Goal: Find specific page/section: Find specific page/section

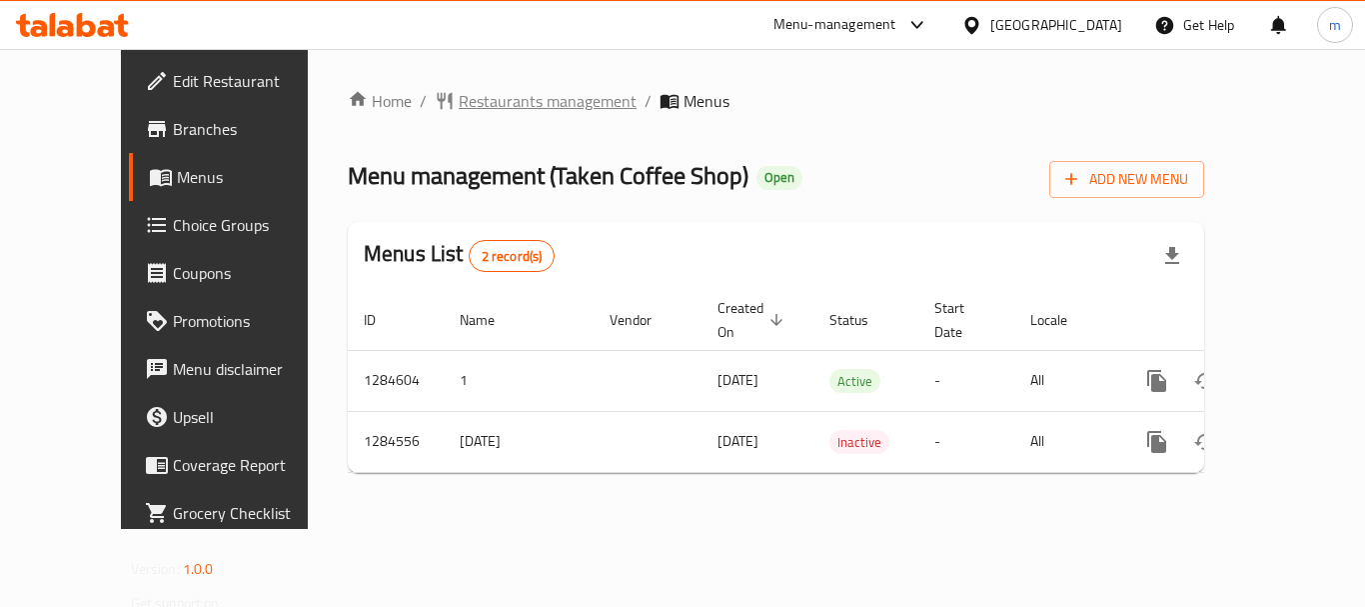
click at [459, 99] on span "Restaurants management" at bounding box center [548, 101] width 178 height 24
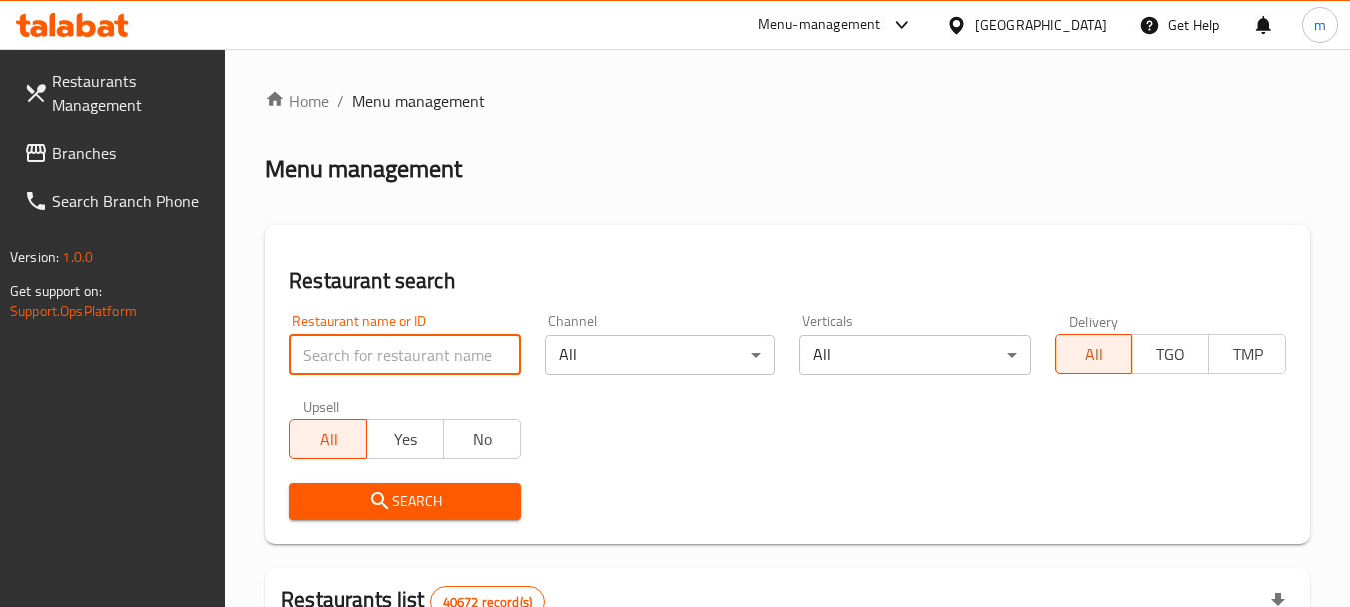
click at [359, 357] on input "search" at bounding box center [404, 355] width 231 height 40
paste input "695710"
type input "695710"
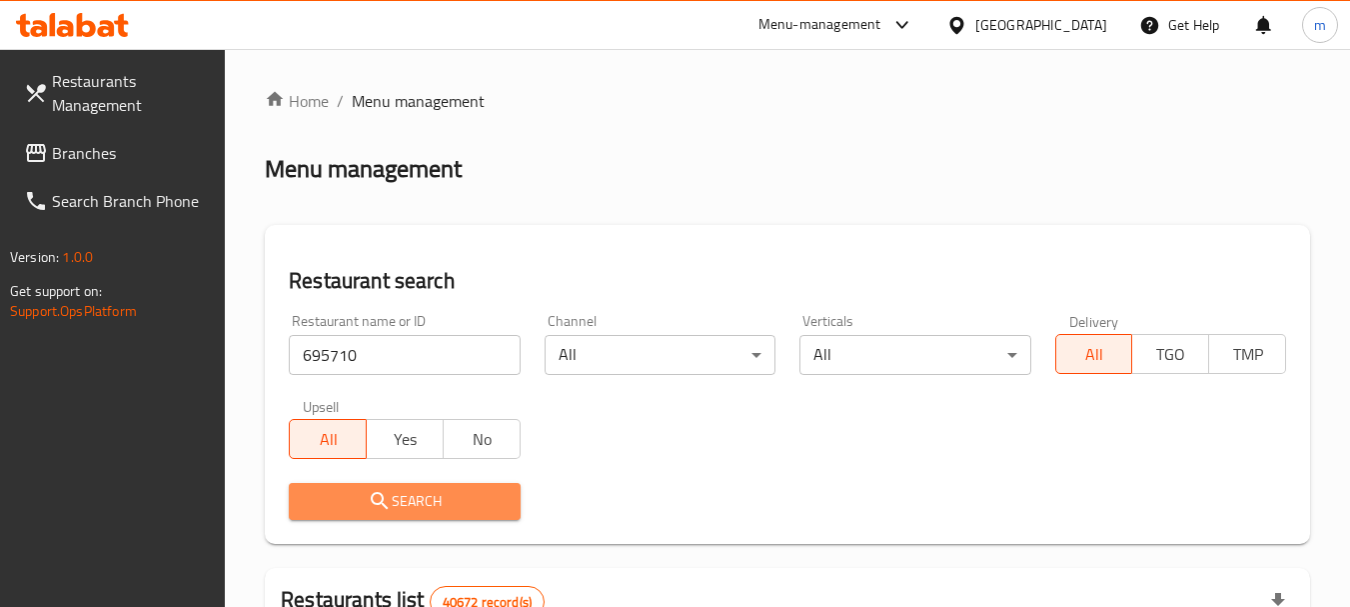
click at [412, 497] on span "Search" at bounding box center [404, 501] width 199 height 25
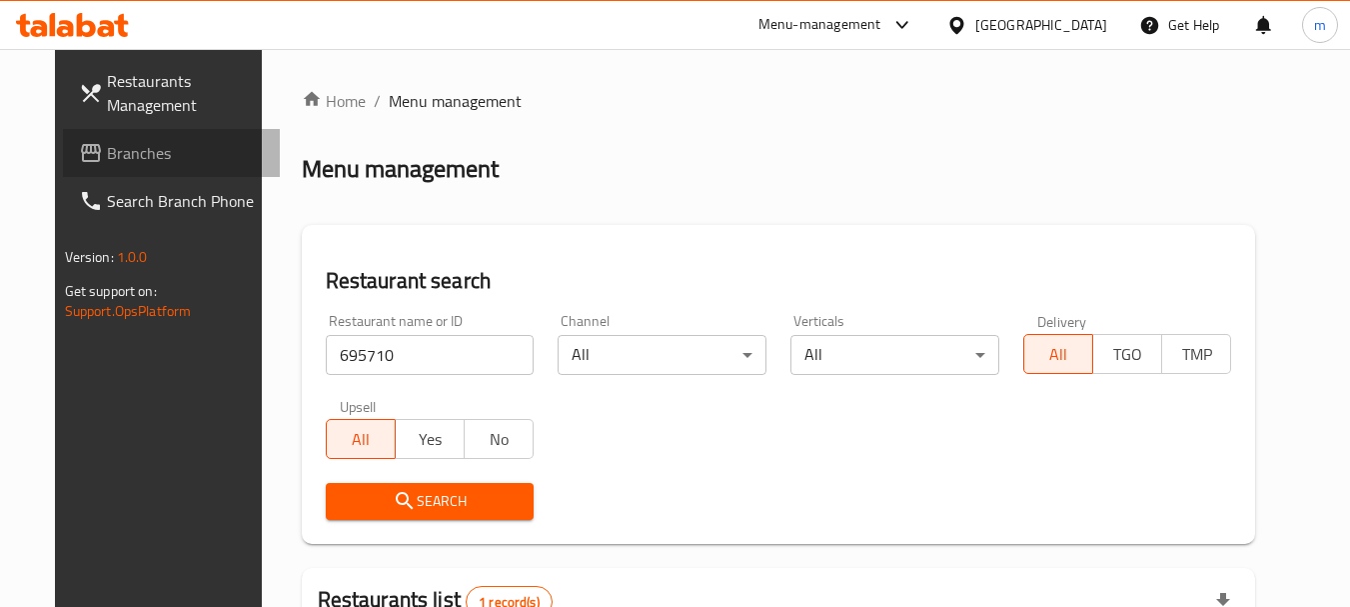
click at [107, 146] on span "Branches" at bounding box center [186, 153] width 158 height 24
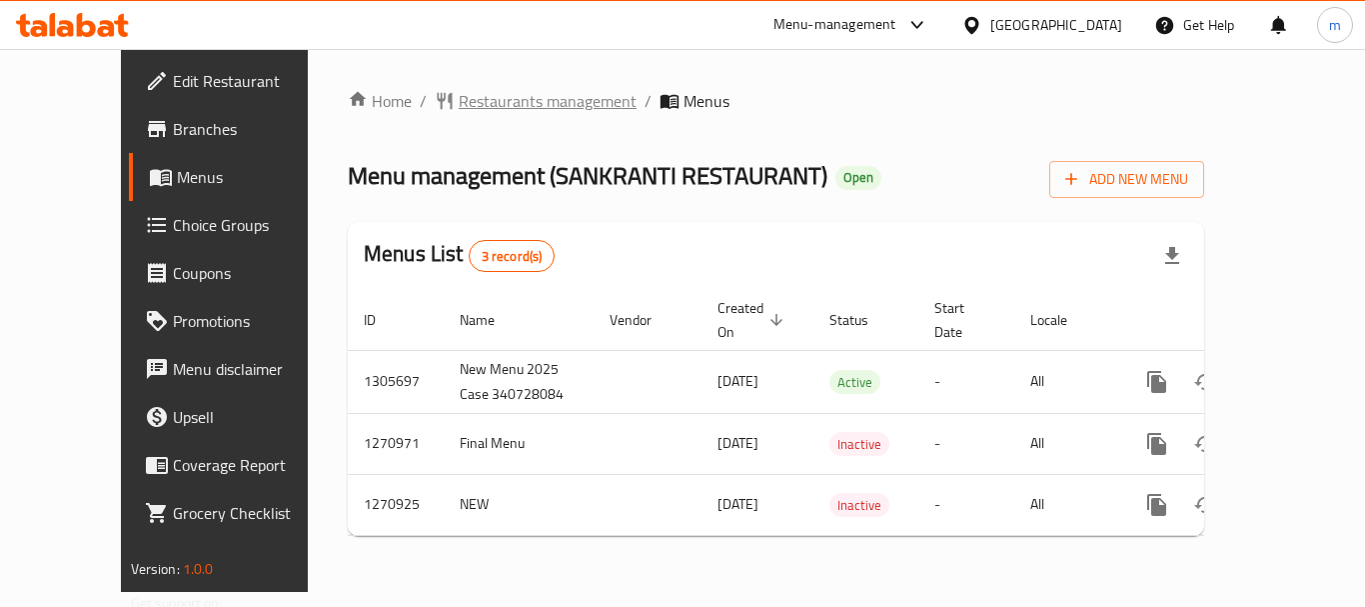
click at [459, 99] on span "Restaurants management" at bounding box center [548, 101] width 178 height 24
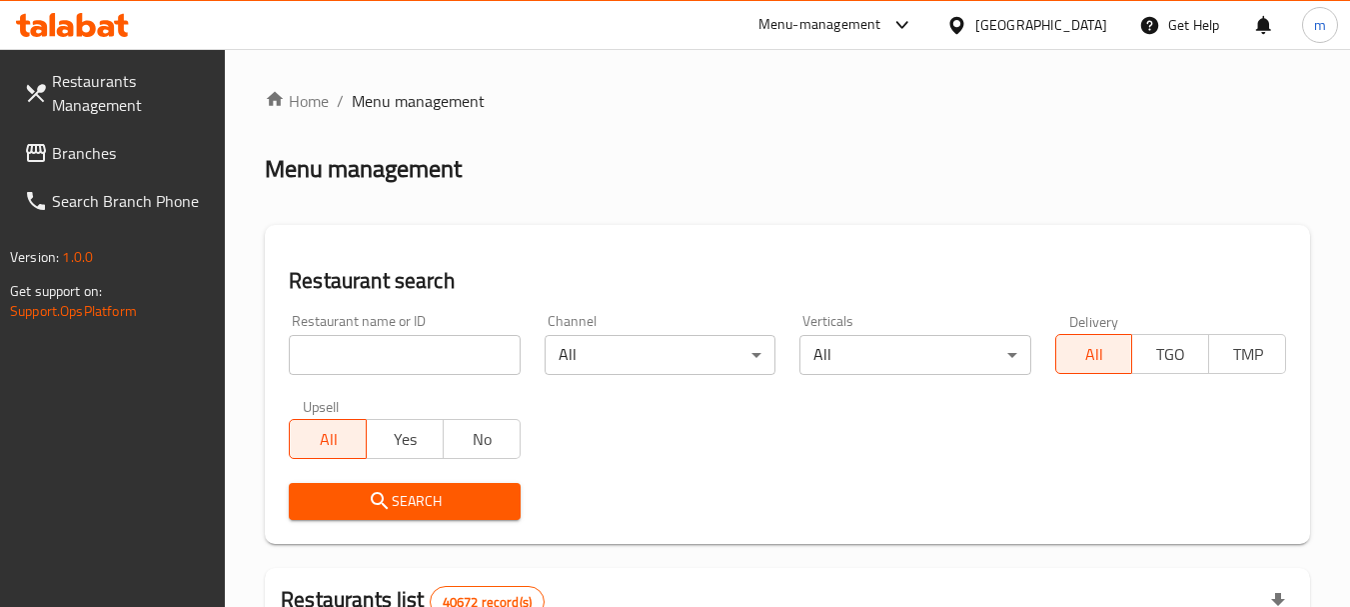
click at [373, 357] on input "search" at bounding box center [404, 355] width 231 height 40
paste input "689190"
type input "689190"
click at [391, 498] on icon "submit" at bounding box center [380, 501] width 24 height 24
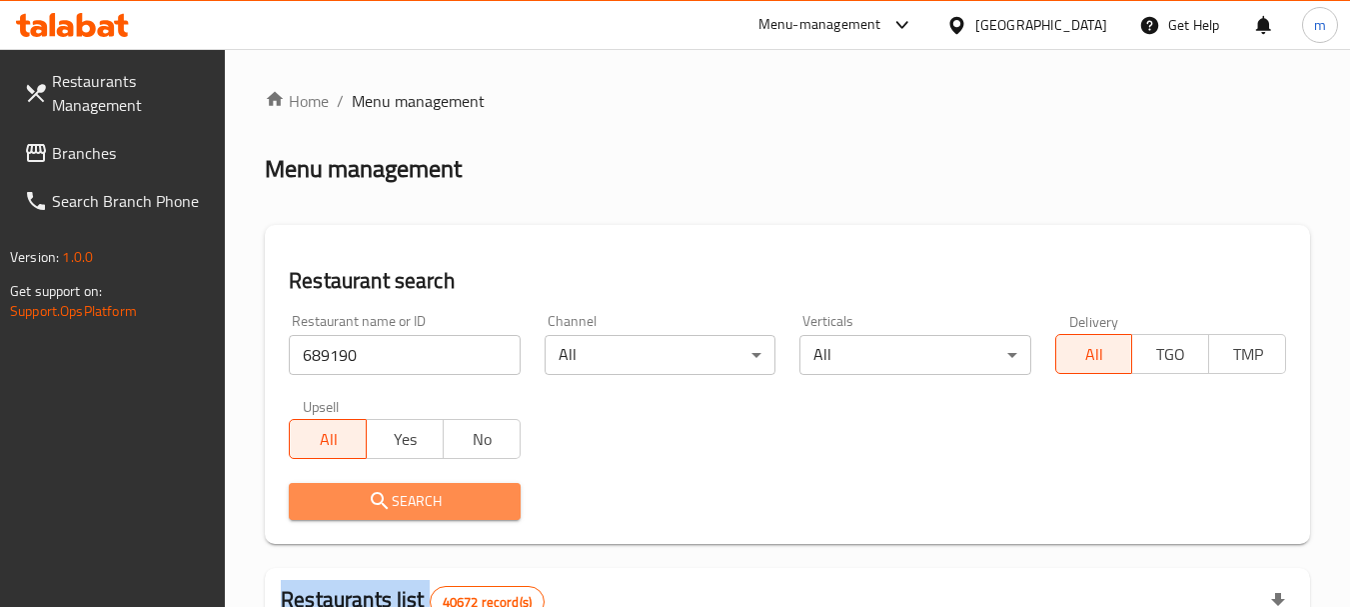
click at [391, 500] on div at bounding box center [675, 303] width 1350 height 607
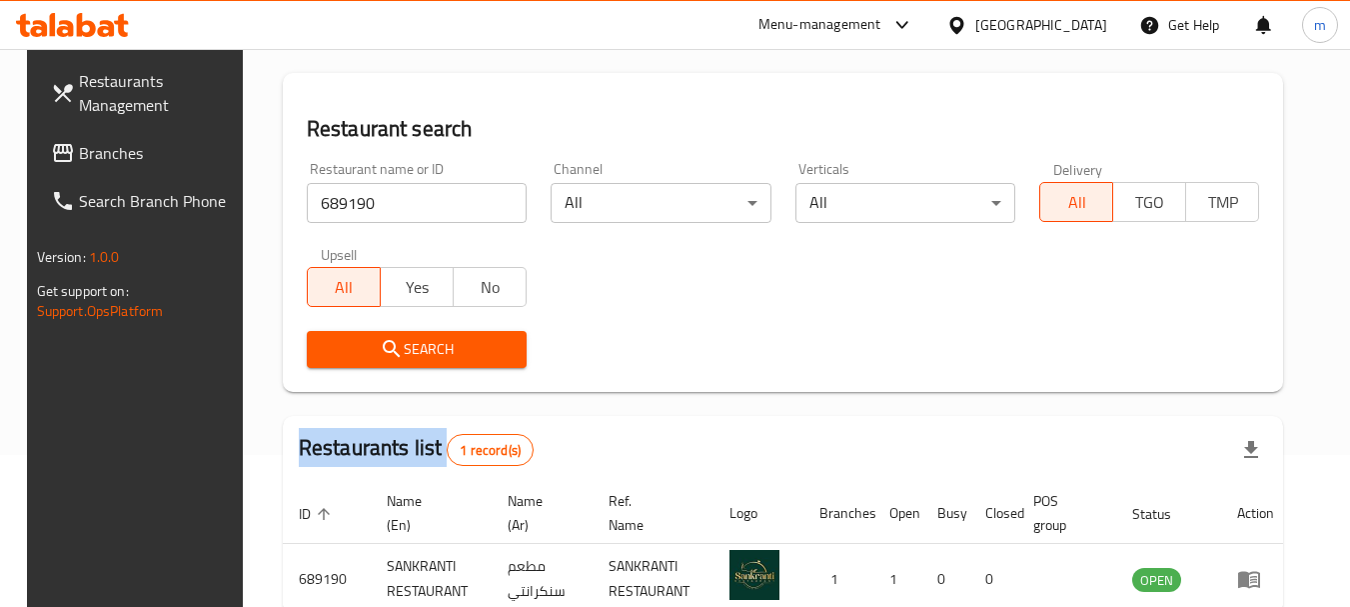
scroll to position [260, 0]
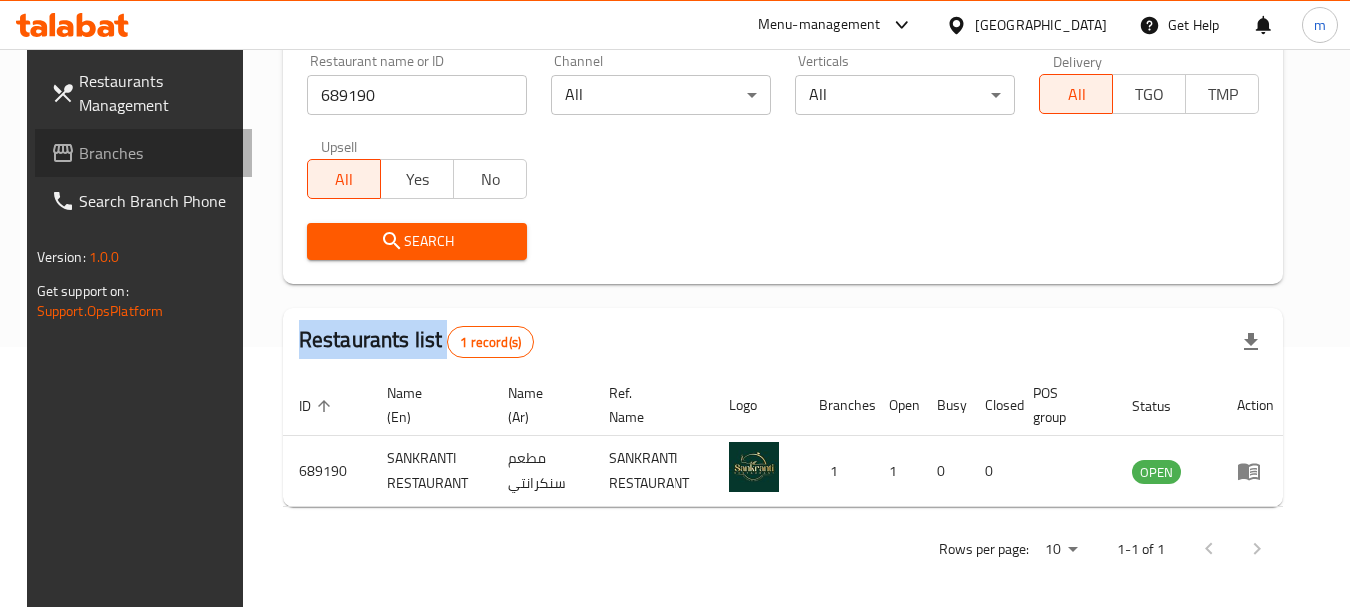
click at [94, 149] on span "Branches" at bounding box center [158, 153] width 158 height 24
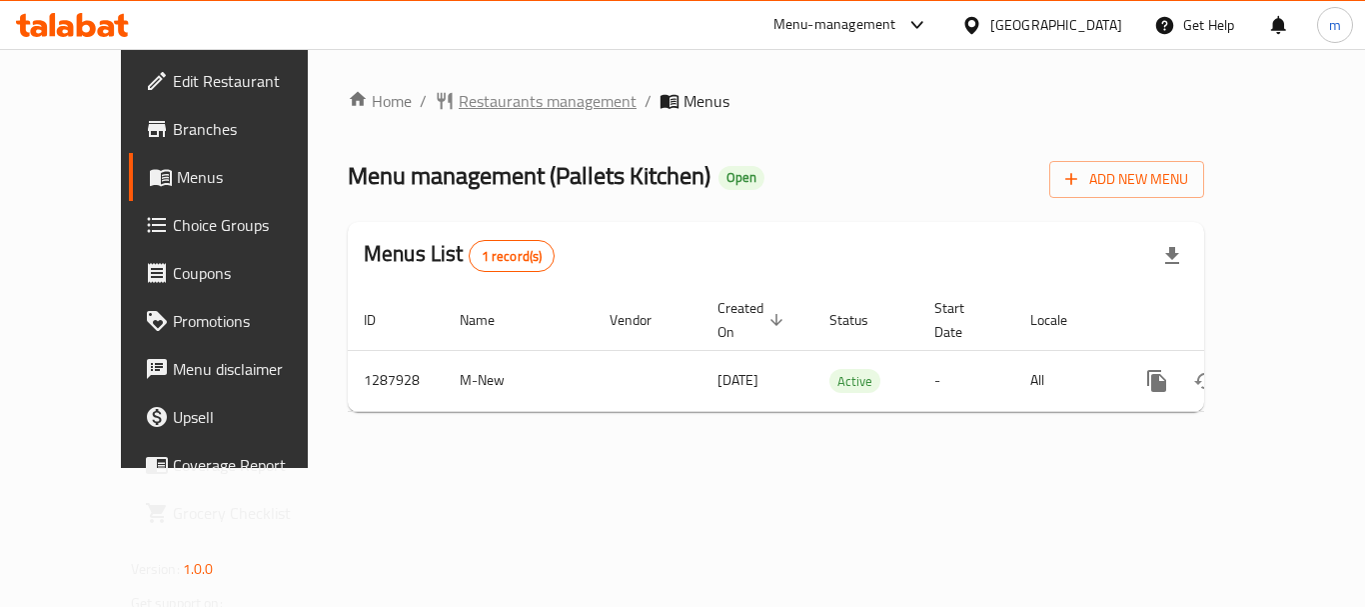
click at [459, 99] on span "Restaurants management" at bounding box center [548, 101] width 178 height 24
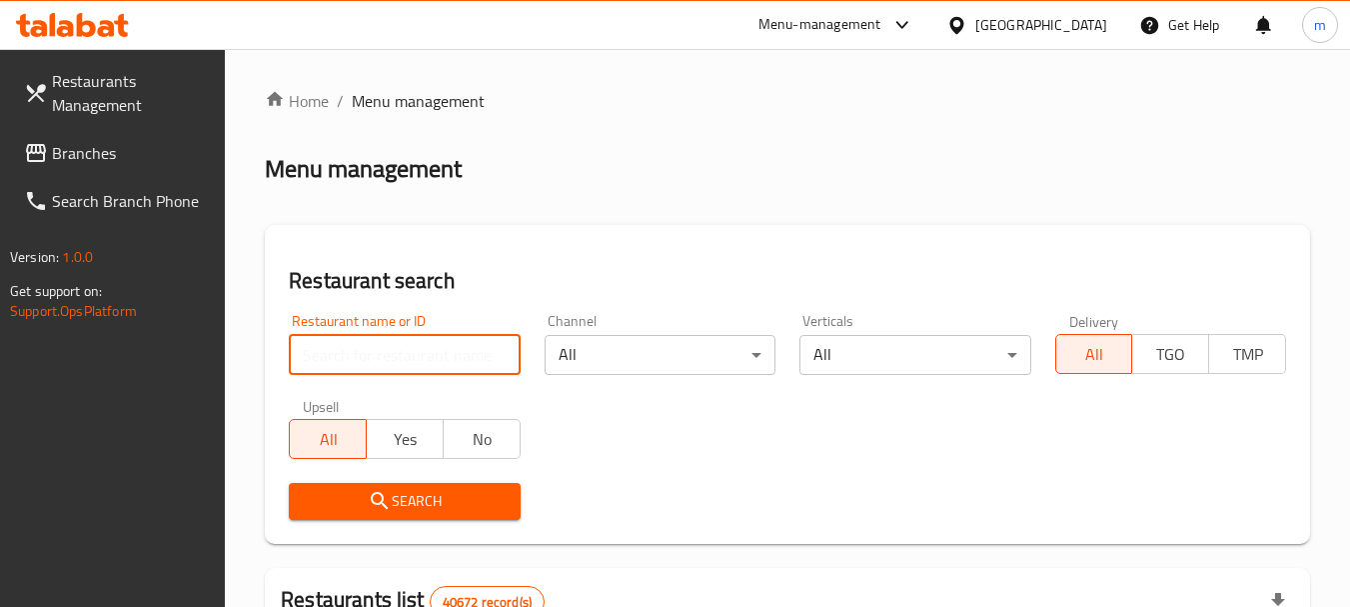
paste input "696812"
type input "696812"
click at [416, 480] on div "Search" at bounding box center [404, 501] width 255 height 61
click at [412, 492] on span "Search" at bounding box center [404, 501] width 199 height 25
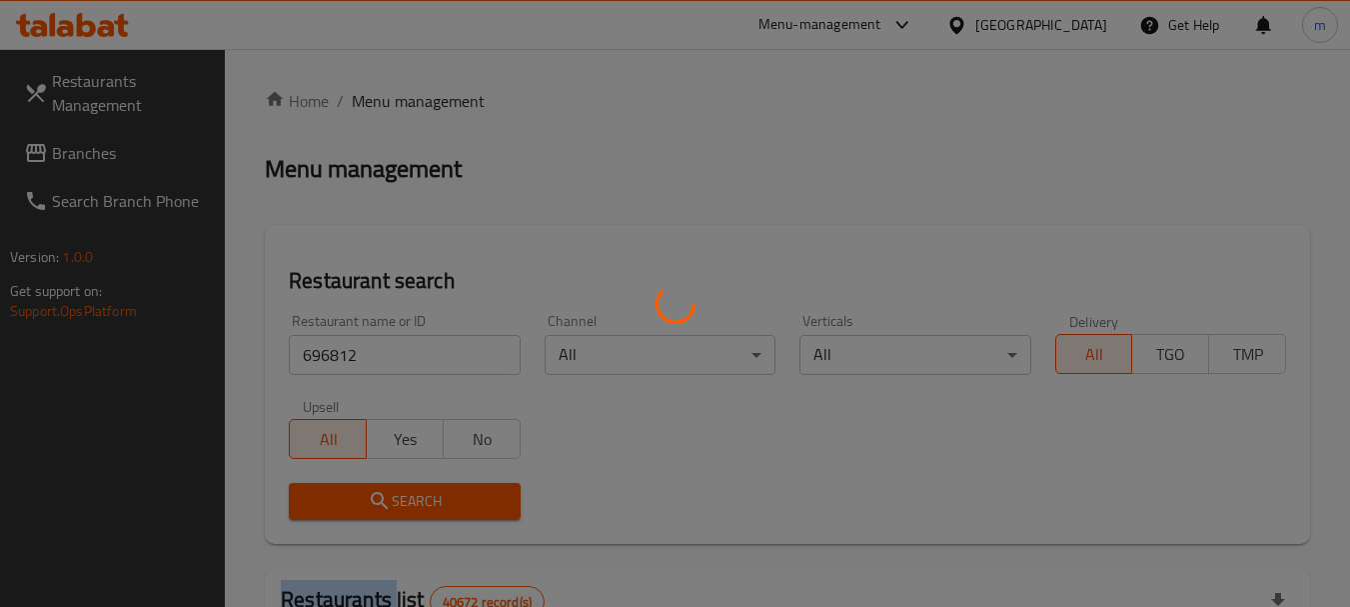
click at [412, 492] on div at bounding box center [675, 303] width 1350 height 607
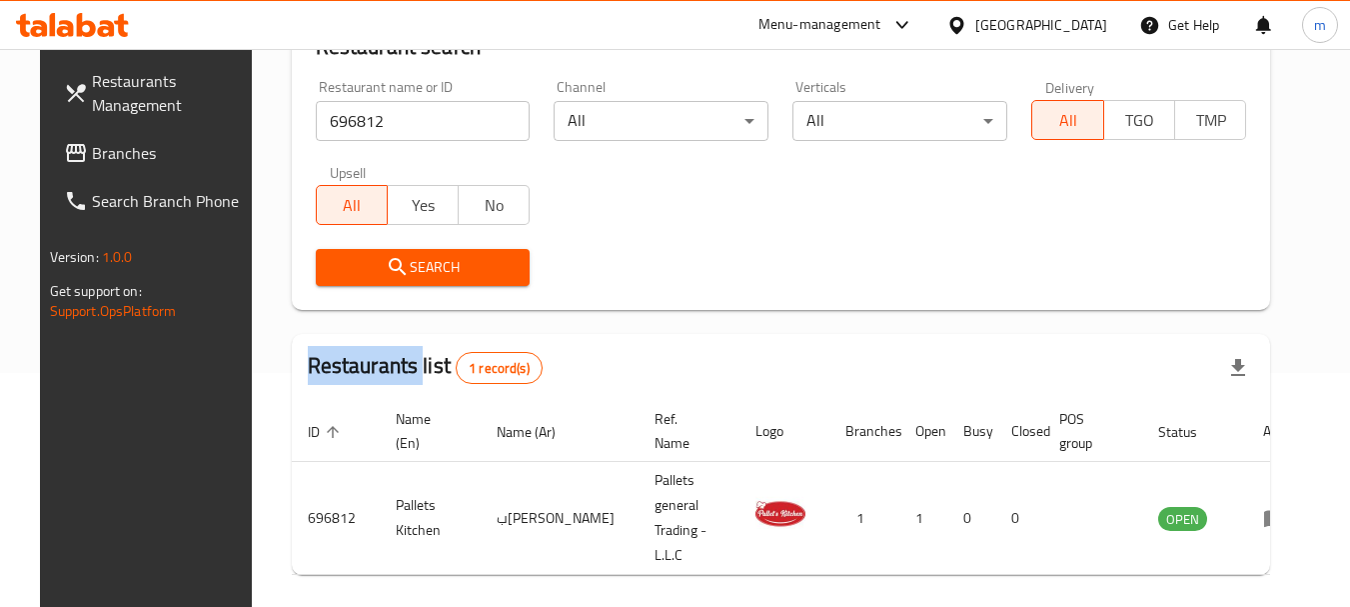
scroll to position [268, 0]
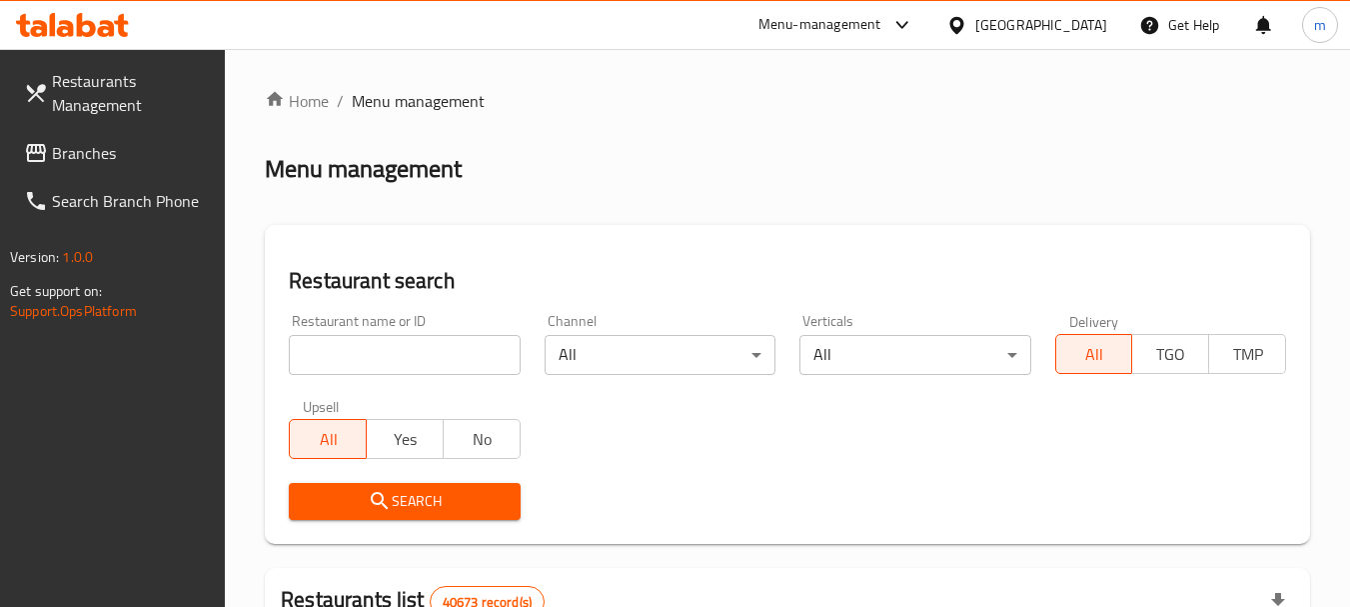
click at [1016, 14] on div "[GEOGRAPHIC_DATA]" at bounding box center [1041, 25] width 132 height 22
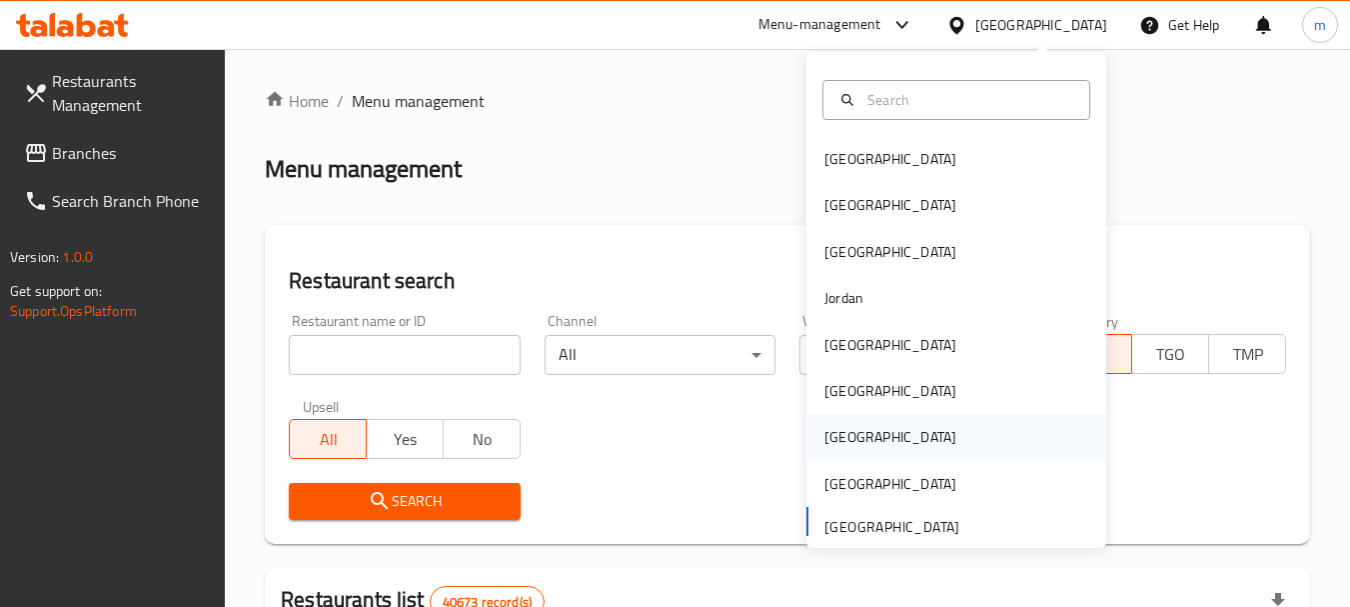
click at [824, 430] on div "Qatar" at bounding box center [890, 437] width 132 height 22
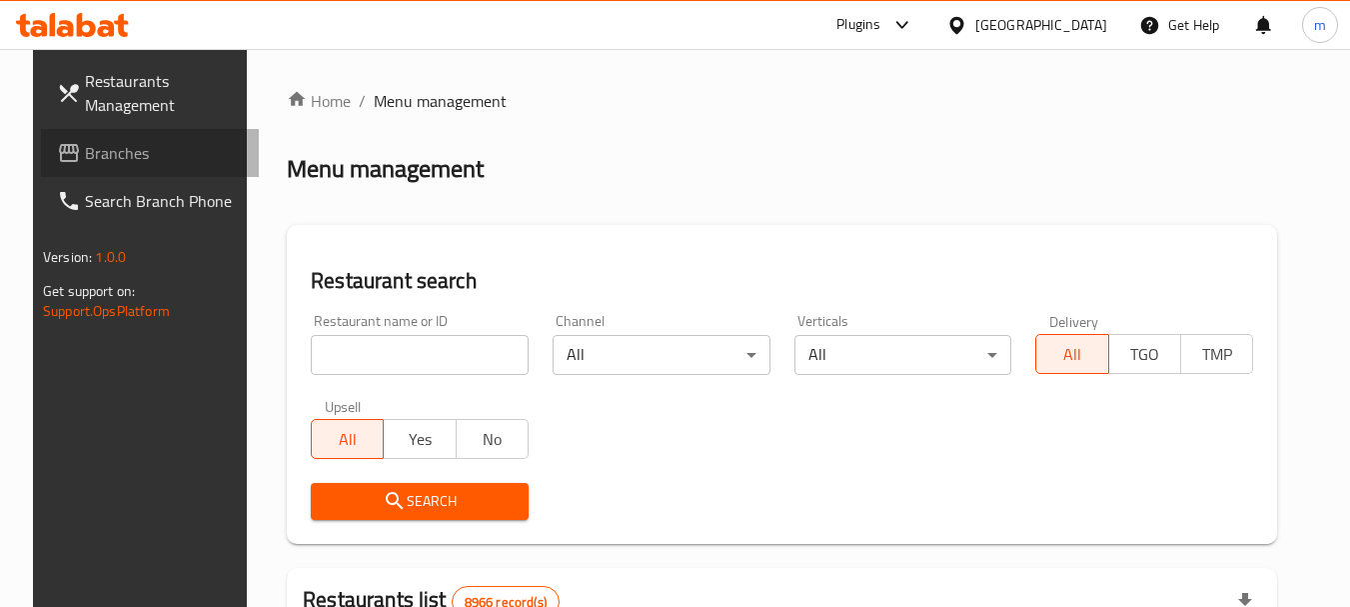
click at [85, 152] on span "Branches" at bounding box center [164, 153] width 158 height 24
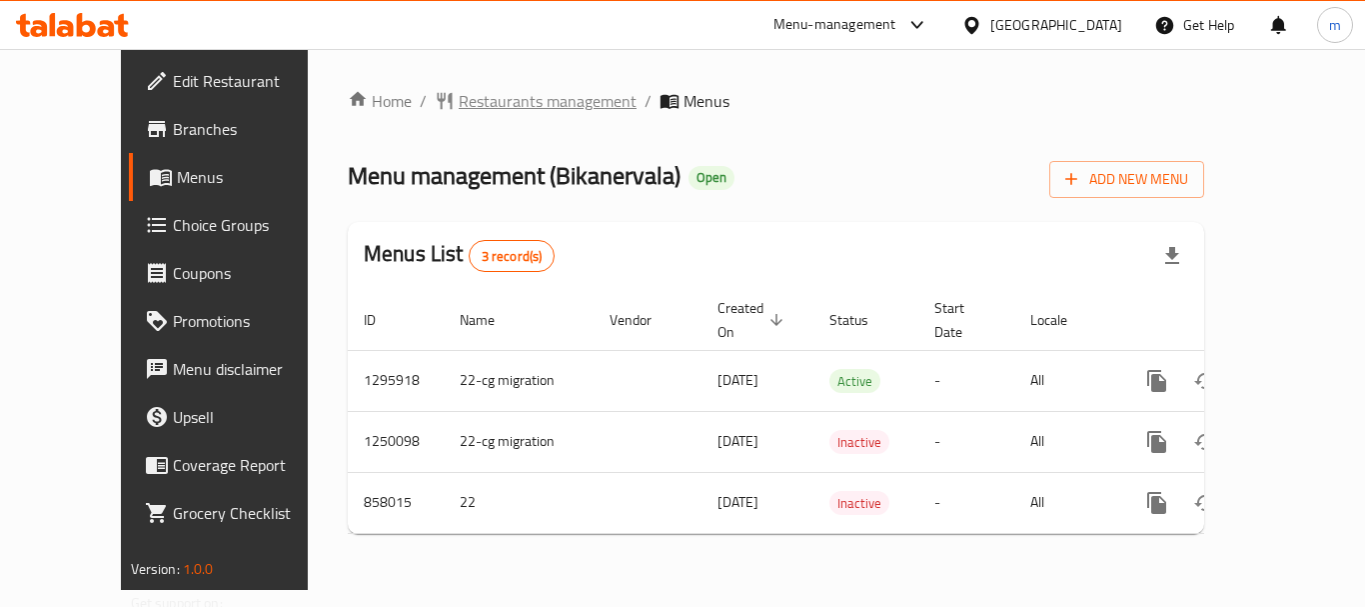
click at [459, 91] on span "Restaurants management" at bounding box center [548, 101] width 178 height 24
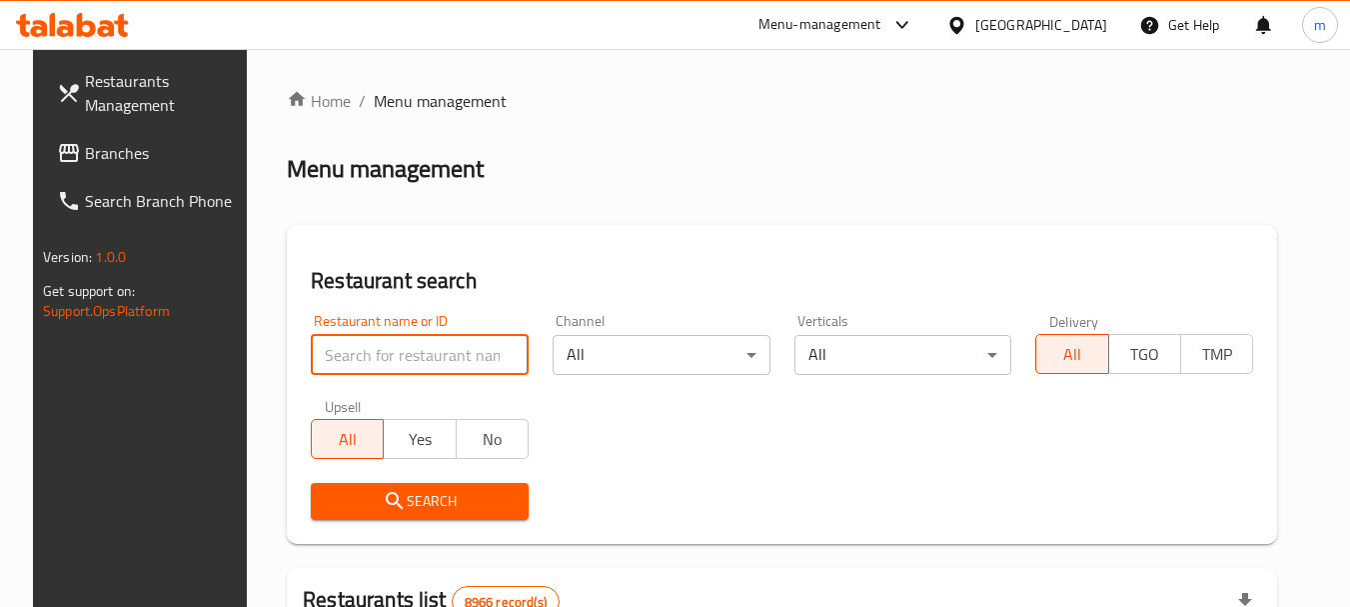
click at [353, 352] on input "search" at bounding box center [420, 355] width 218 height 40
paste input "656692"
type input "656692"
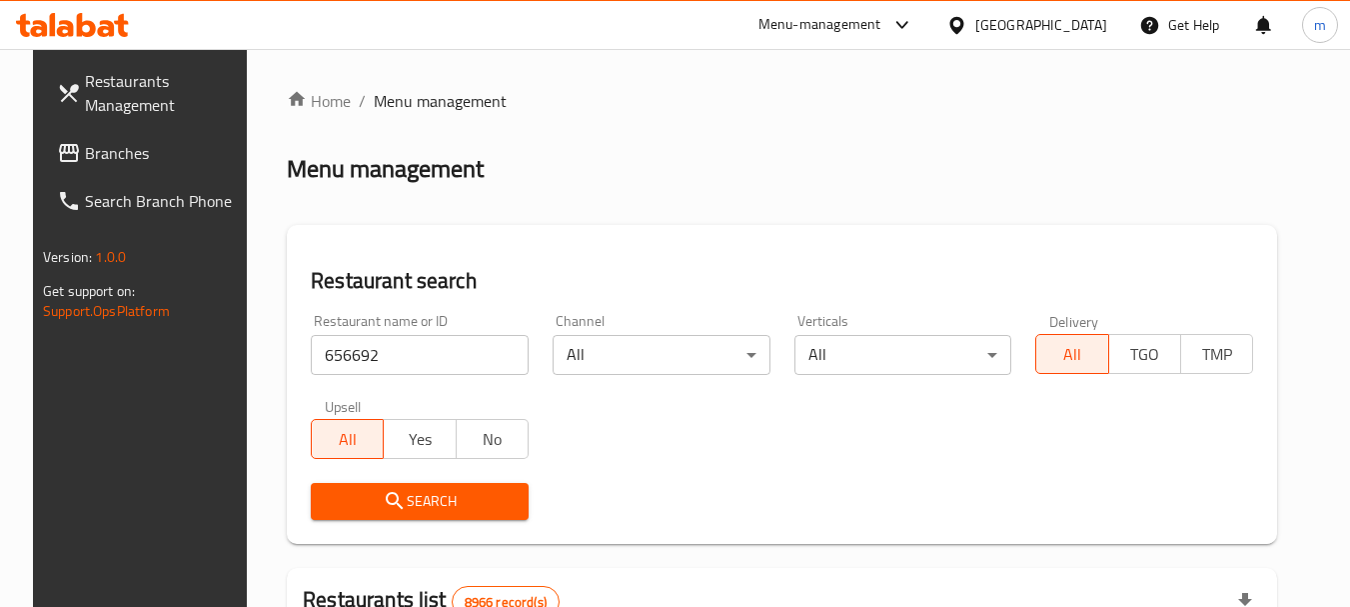
click at [393, 495] on span "Search" at bounding box center [420, 501] width 186 height 25
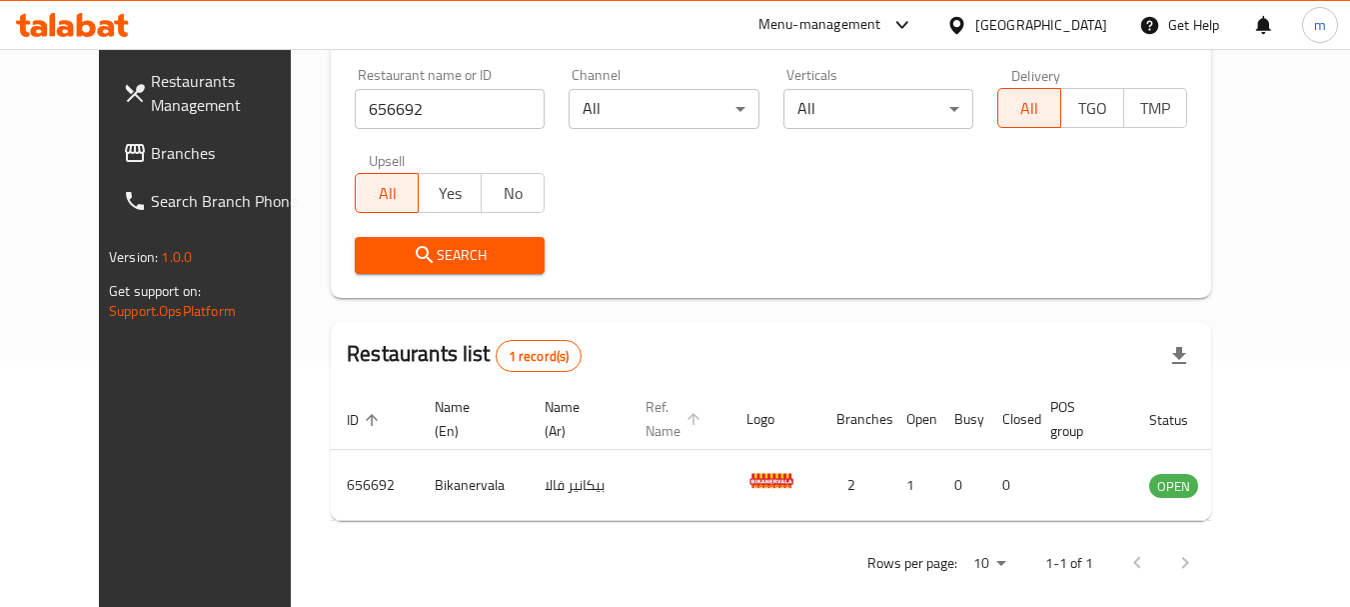
scroll to position [268, 0]
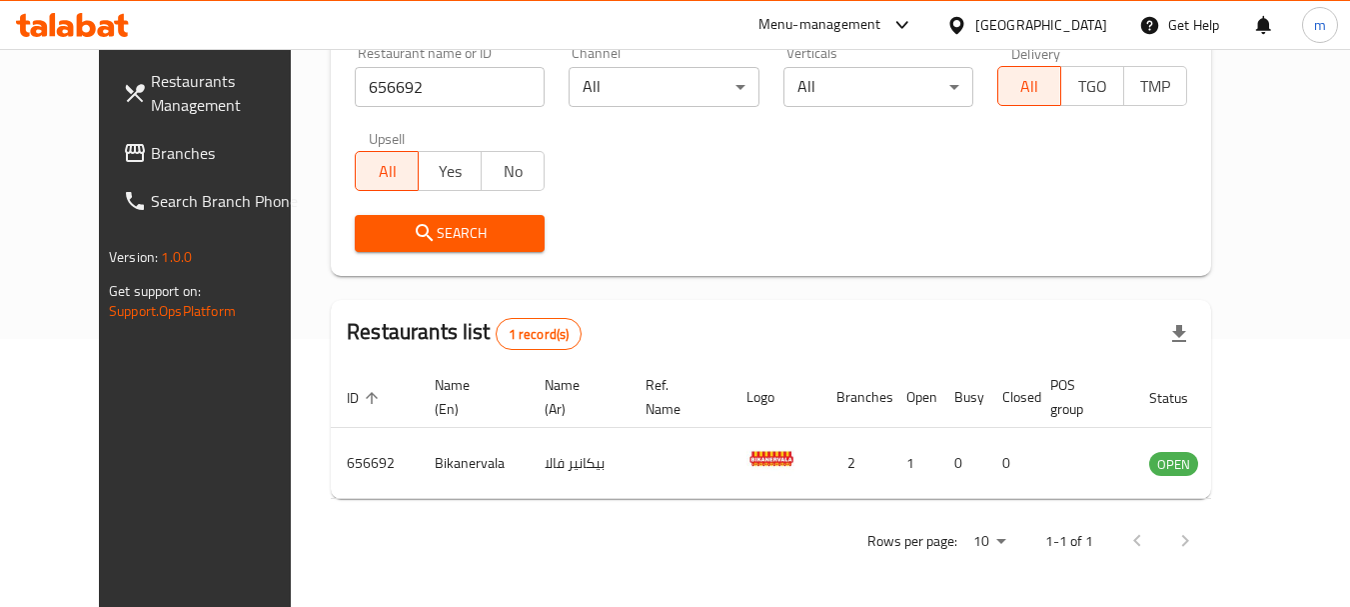
click at [1085, 21] on div "Qatar" at bounding box center [1041, 25] width 132 height 22
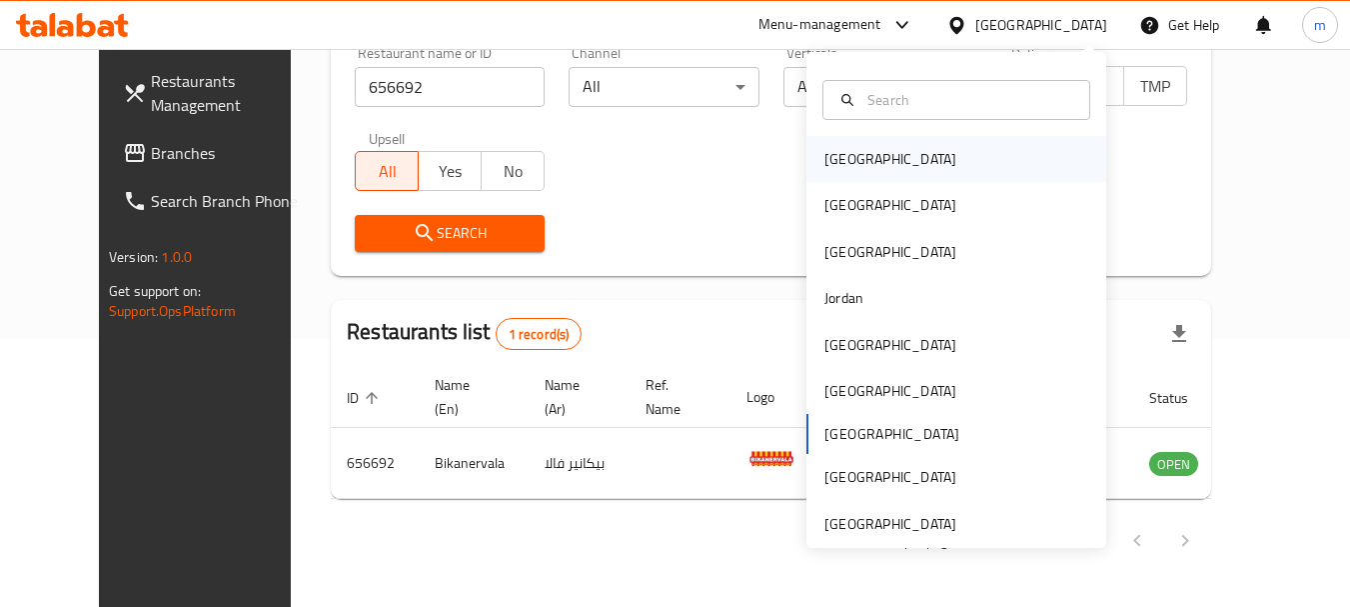
click at [863, 155] on div "[GEOGRAPHIC_DATA]" at bounding box center [891, 159] width 164 height 46
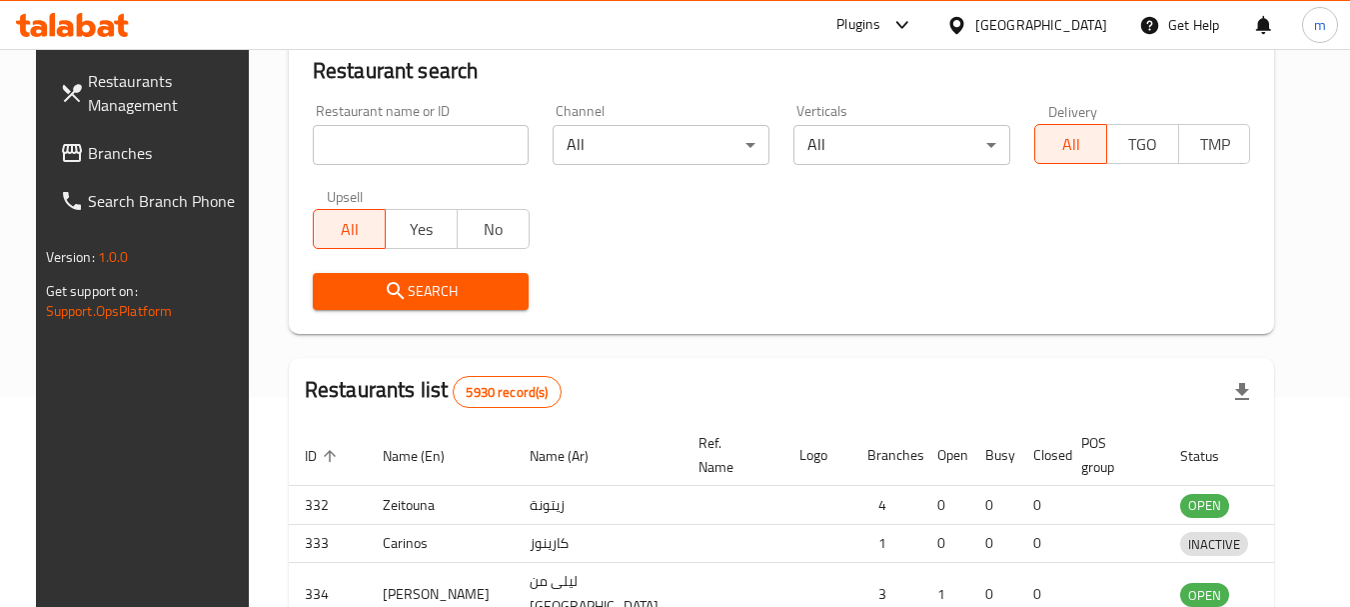
scroll to position [268, 0]
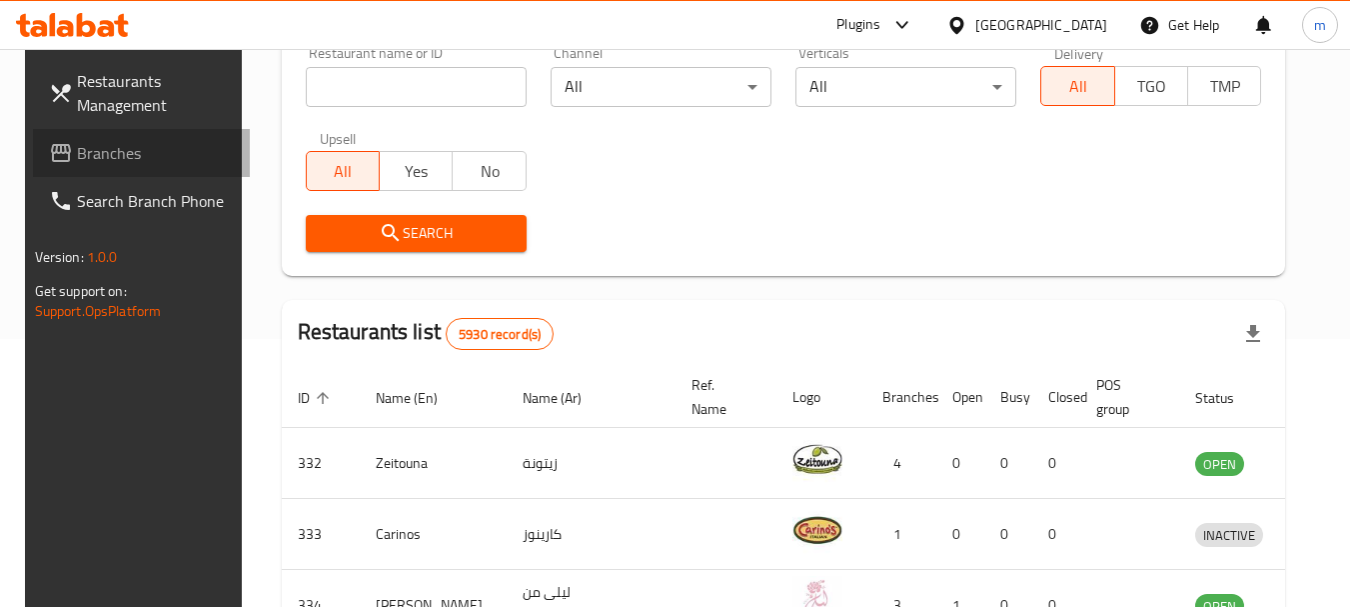
click at [77, 148] on span "Branches" at bounding box center [156, 153] width 158 height 24
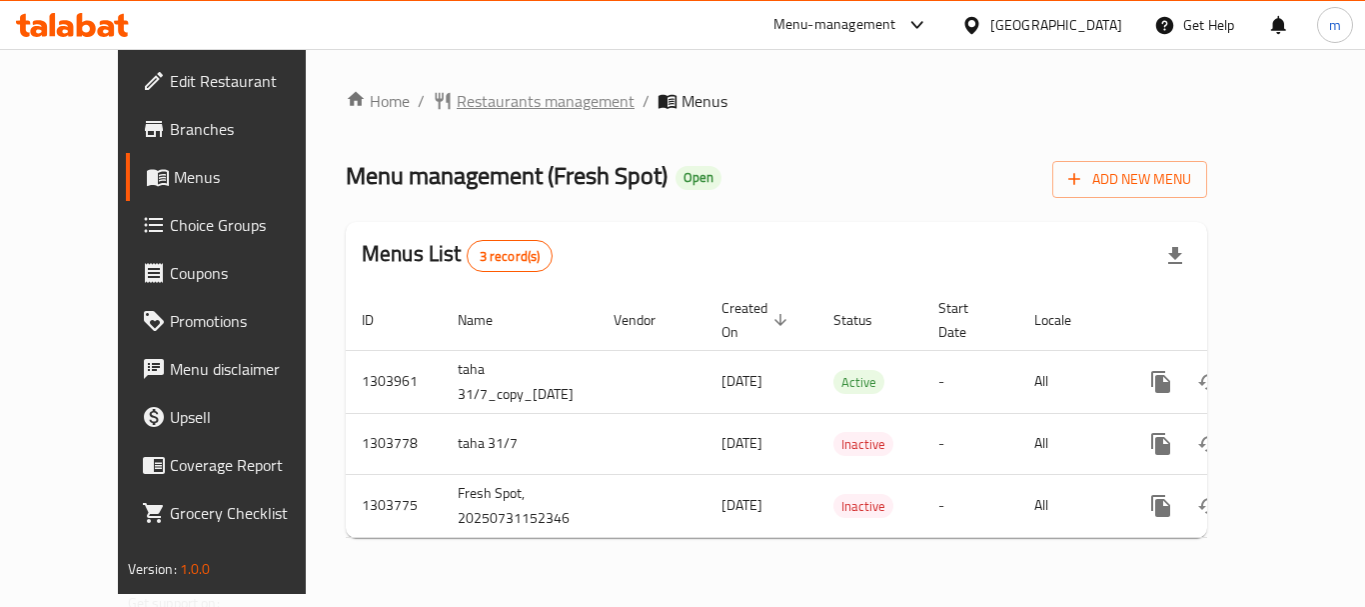
click at [457, 102] on span "Restaurants management" at bounding box center [546, 101] width 178 height 24
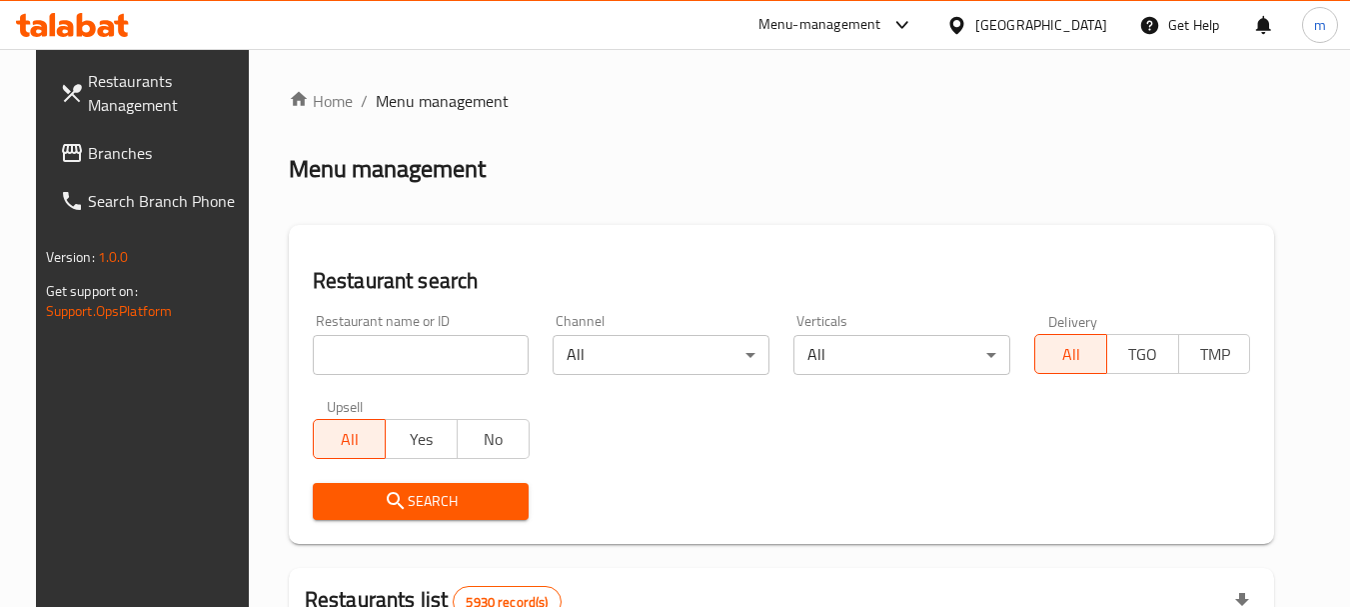
click at [389, 357] on input "search" at bounding box center [421, 355] width 217 height 40
paste input "702974"
type input "702974"
click at [400, 493] on span "Search" at bounding box center [421, 501] width 185 height 25
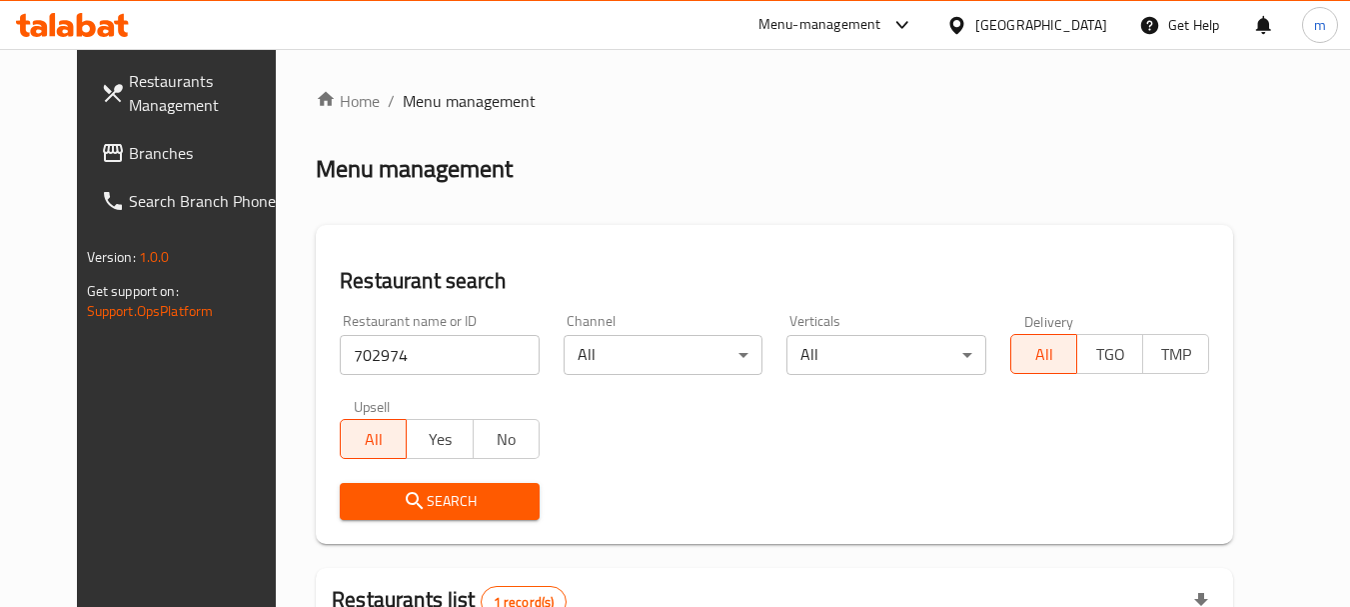
scroll to position [200, 0]
